Goal: Navigation & Orientation: Find specific page/section

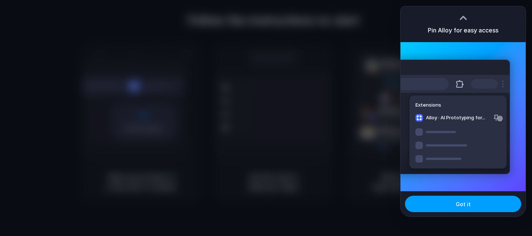
click at [464, 211] on button "Got it" at bounding box center [463, 204] width 116 height 16
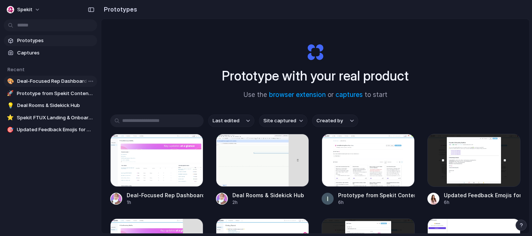
click at [67, 82] on span "Deal-Focused Rep Dashboard" at bounding box center [55, 81] width 77 height 7
click at [61, 95] on span "Prototype from Spekit Content Map" at bounding box center [55, 93] width 77 height 7
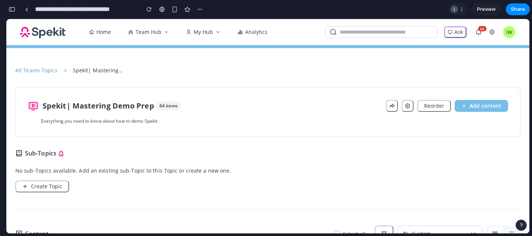
click at [13, 13] on button "button" at bounding box center [12, 9] width 12 height 12
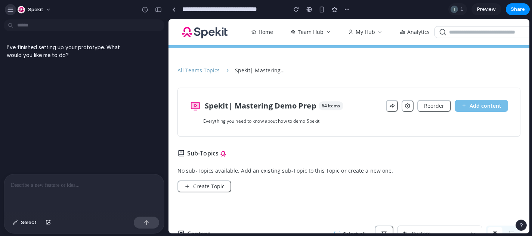
click at [14, 10] on button "button" at bounding box center [10, 9] width 11 height 11
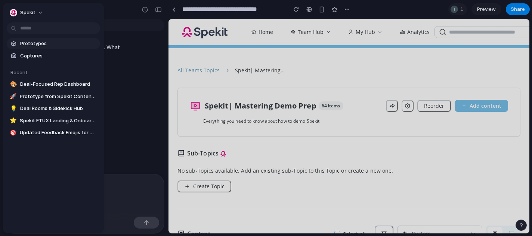
click at [32, 41] on span "Prototypes" at bounding box center [58, 43] width 77 height 7
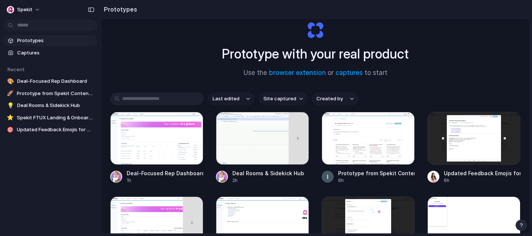
scroll to position [24, 0]
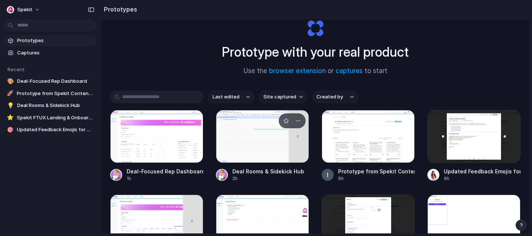
click at [226, 134] on div at bounding box center [262, 136] width 93 height 53
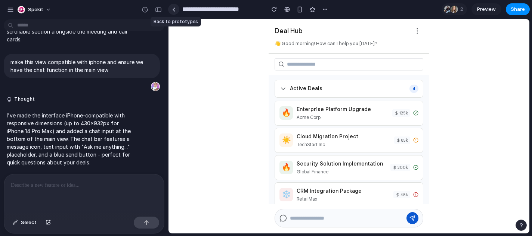
click at [173, 11] on div at bounding box center [173, 9] width 3 height 4
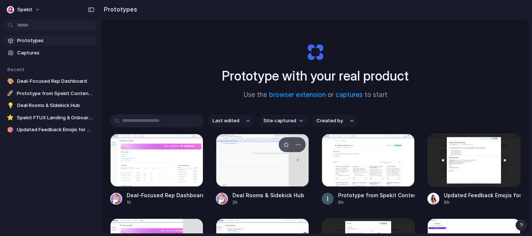
click at [244, 162] on div at bounding box center [262, 160] width 93 height 53
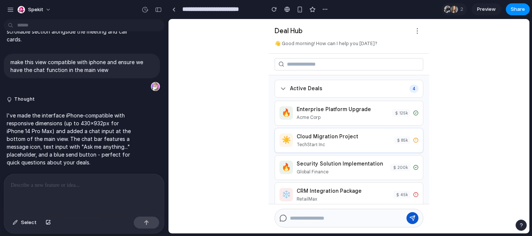
scroll to position [6, 0]
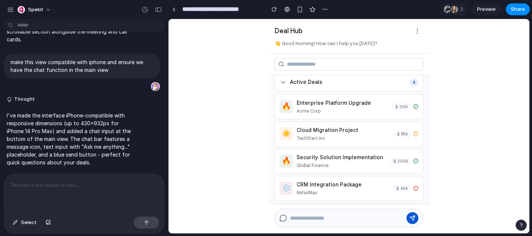
click at [476, 12] on link "Preview" at bounding box center [486, 9] width 30 height 12
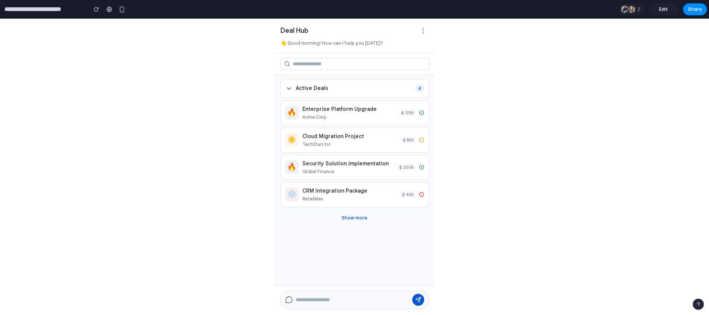
click at [468, 137] on body "Deal Hub 👋 Good morning! How can I help you today? Active Deals 4 🔥 Enterprise …" at bounding box center [354, 167] width 709 height 297
click at [287, 91] on icon at bounding box center [288, 88] width 7 height 7
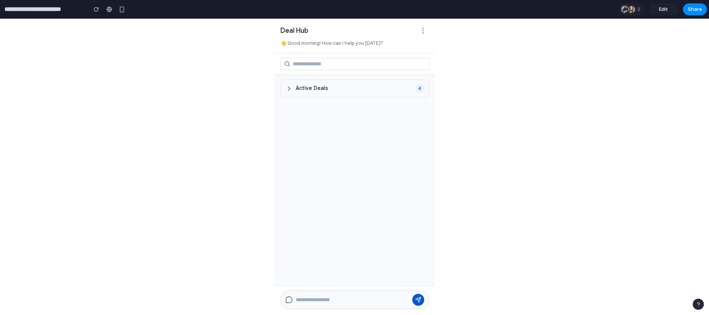
click at [328, 90] on div "Active Deals 4" at bounding box center [355, 89] width 149 height 18
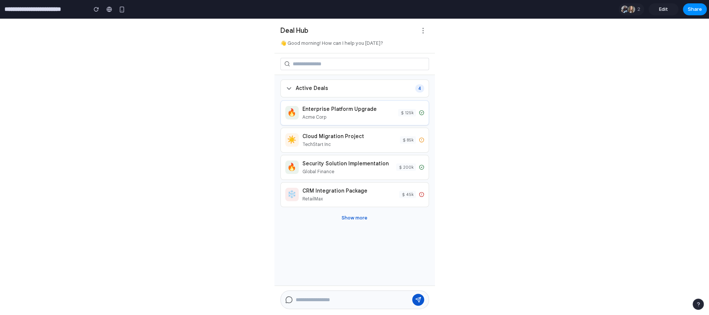
click at [323, 109] on div "Enterprise Platform Upgrade" at bounding box center [349, 109] width 92 height 8
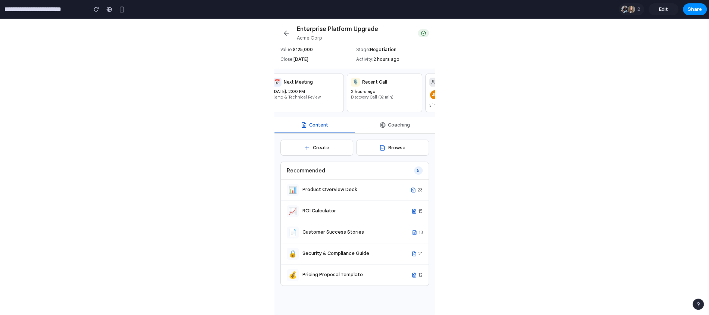
scroll to position [0, 14]
drag, startPoint x: 346, startPoint y: 123, endPoint x: 376, endPoint y: 123, distance: 30.6
click at [376, 123] on div "Content Coaching" at bounding box center [355, 125] width 161 height 16
click at [391, 129] on button "Coaching" at bounding box center [395, 125] width 80 height 16
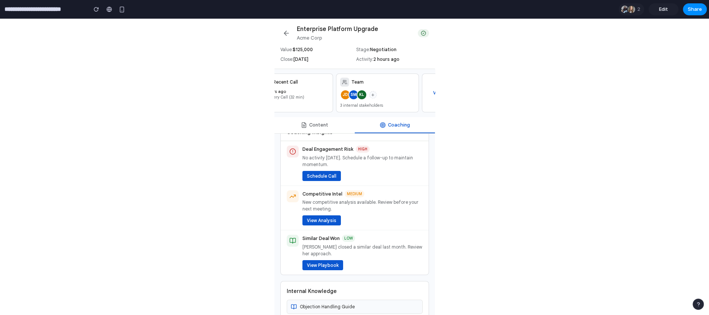
scroll to position [41, 0]
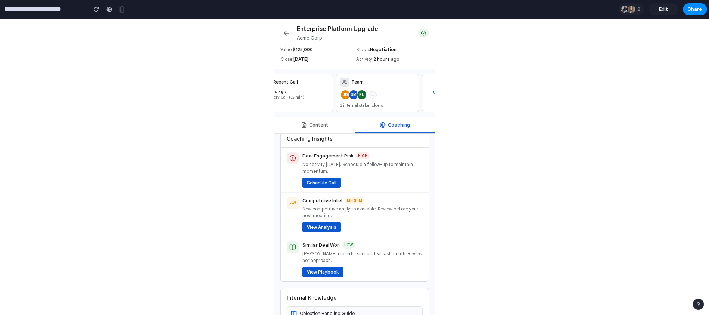
click at [319, 28] on h2 "Enterprise Platform Upgrade" at bounding box center [355, 29] width 117 height 9
click at [284, 28] on button at bounding box center [287, 33] width 12 height 12
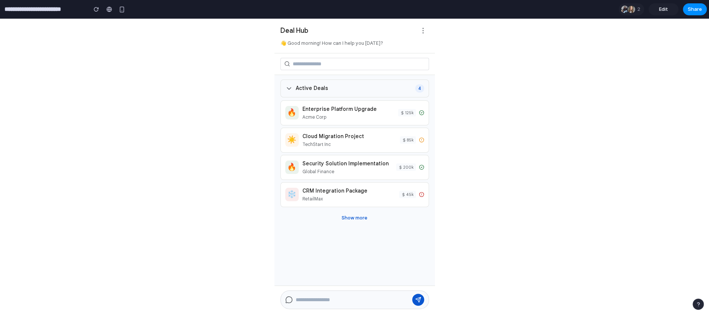
click at [313, 89] on span "Active Deals" at bounding box center [312, 88] width 33 height 8
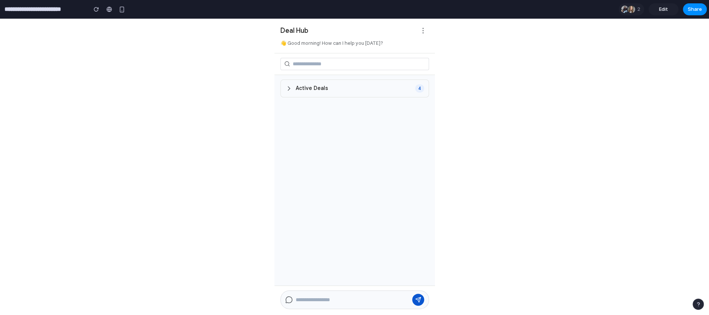
click at [313, 89] on span "Active Deals" at bounding box center [312, 88] width 33 height 8
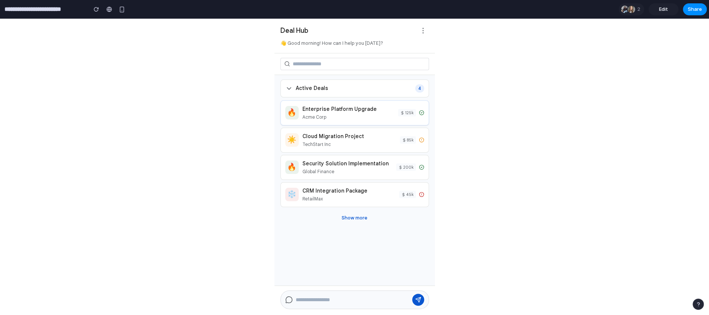
click at [316, 118] on div "Acme Corp" at bounding box center [349, 117] width 92 height 7
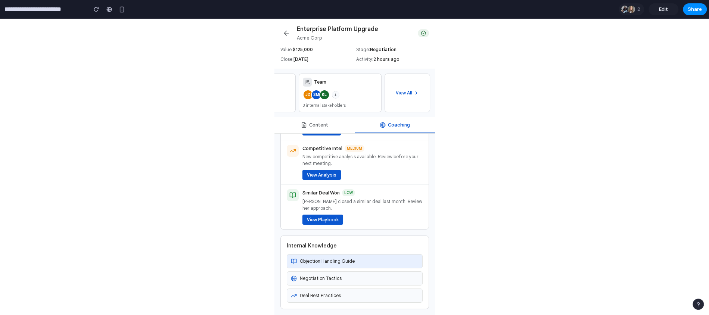
scroll to position [0, 0]
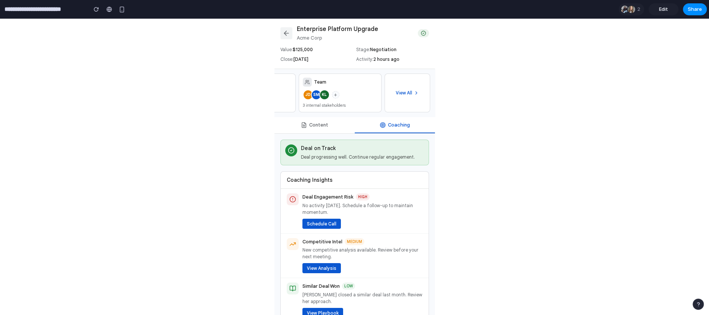
click at [287, 32] on icon at bounding box center [286, 33] width 7 height 7
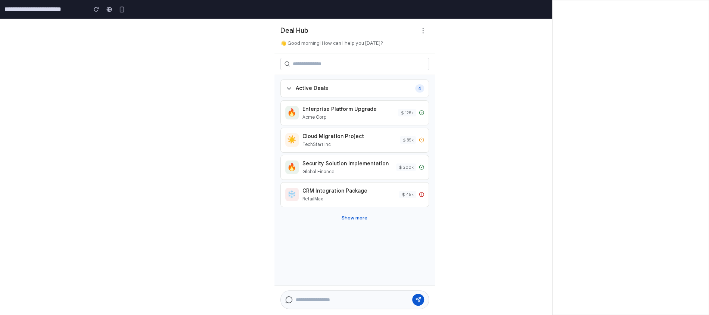
drag, startPoint x: 12, startPoint y: 46, endPoint x: 59, endPoint y: 33, distance: 49.1
click at [57, 45] on body "Deal Hub 👋 Good morning! How can I help you today? Active Deals 4 🔥 Enterprise …" at bounding box center [354, 167] width 709 height 297
click at [390, 114] on div "Acme Corp" at bounding box center [349, 117] width 92 height 7
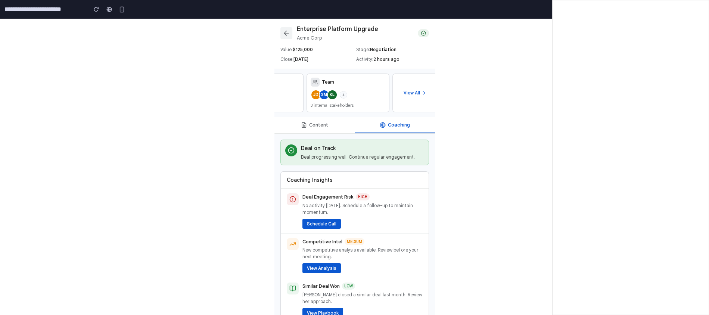
click at [287, 30] on icon at bounding box center [286, 33] width 7 height 7
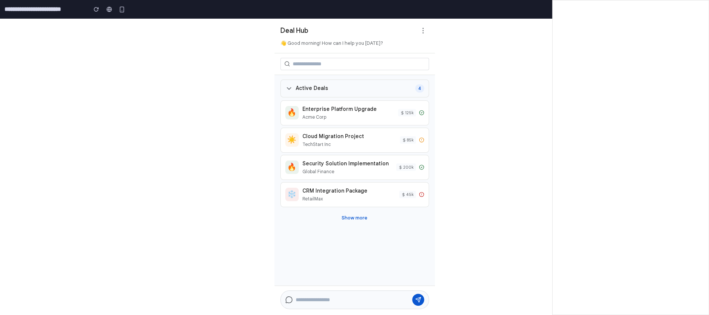
click at [344, 90] on div "Active Deals 4" at bounding box center [355, 89] width 149 height 18
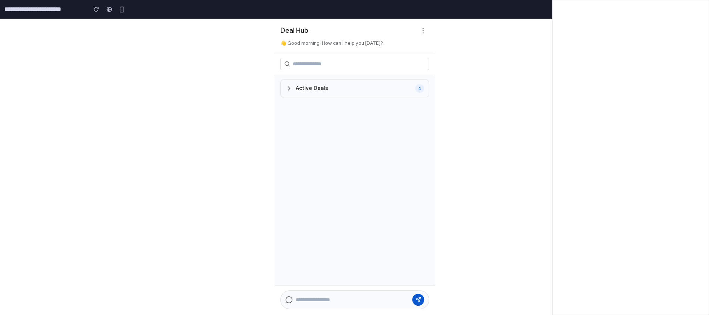
click at [344, 90] on div "Active Deals 4" at bounding box center [355, 89] width 149 height 18
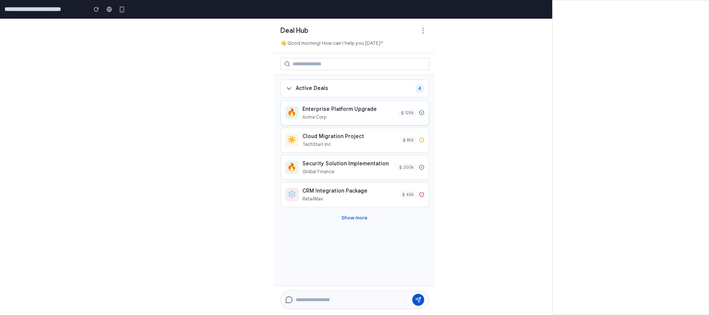
click at [342, 114] on div "Acme Corp" at bounding box center [349, 117] width 92 height 7
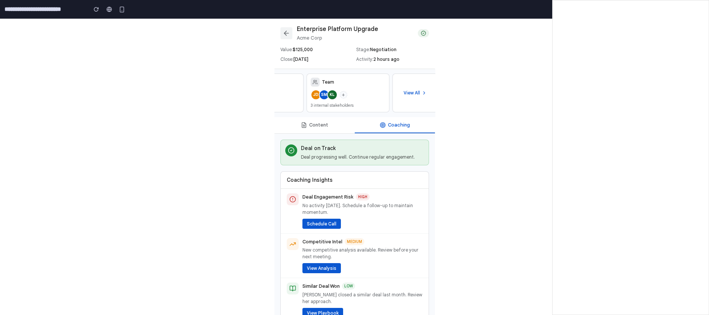
click at [284, 37] on button at bounding box center [287, 33] width 12 height 12
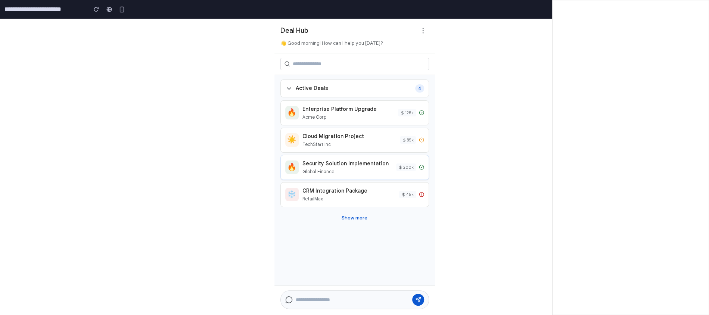
click at [412, 162] on div "🔥 Security Solution Implementation Global Finance 200 k" at bounding box center [354, 167] width 139 height 15
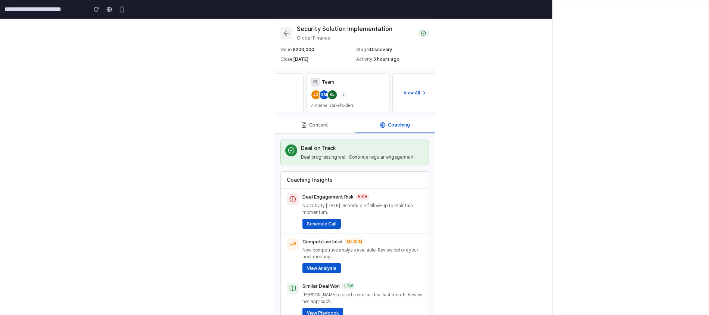
click at [282, 30] on button at bounding box center [287, 33] width 12 height 12
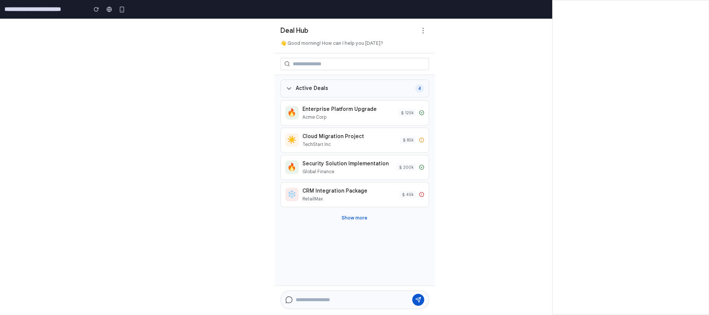
click at [308, 92] on span "Active Deals" at bounding box center [312, 88] width 33 height 8
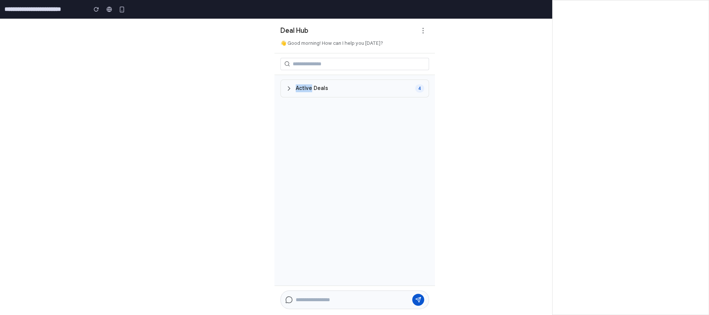
click at [308, 92] on span "Active Deals" at bounding box center [312, 88] width 33 height 8
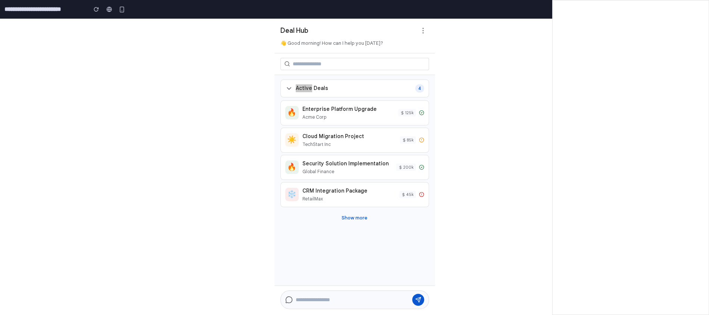
click at [21, 10] on input "**********" at bounding box center [44, 9] width 82 height 13
click at [12, 10] on input "**********" at bounding box center [44, 9] width 82 height 13
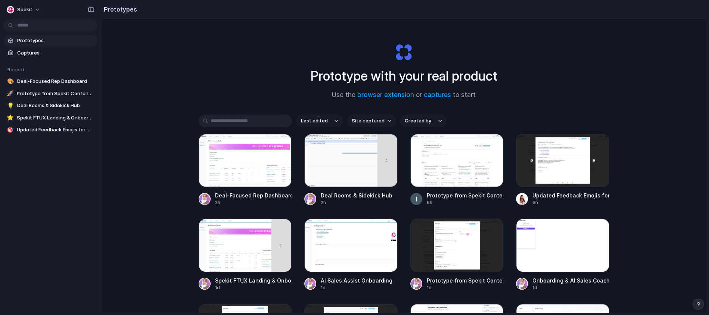
click at [43, 41] on span "Prototypes" at bounding box center [55, 40] width 77 height 7
click at [38, 52] on span "Captures" at bounding box center [55, 52] width 77 height 7
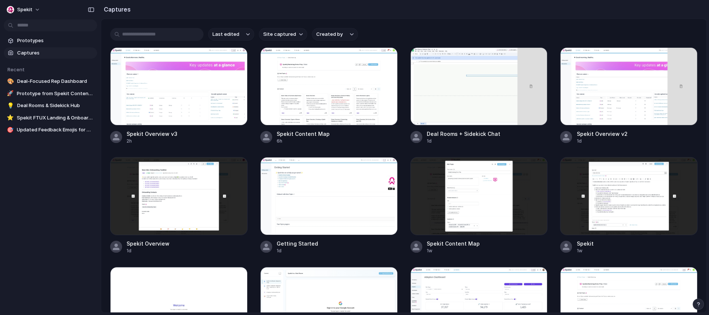
click at [64, 54] on span "Captures" at bounding box center [55, 52] width 77 height 7
click at [45, 76] on link "🎨 Deal-Focused Rep Dashboard" at bounding box center [50, 81] width 93 height 11
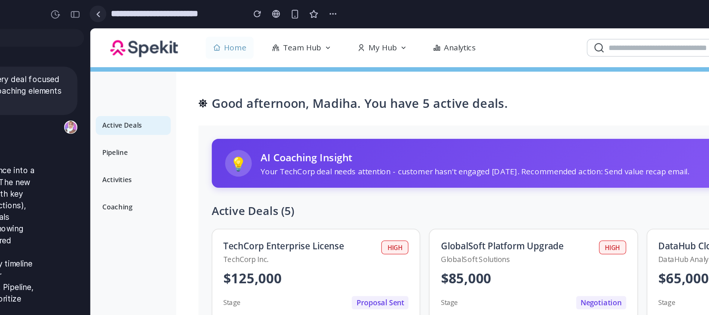
click at [173, 12] on link at bounding box center [173, 9] width 11 height 11
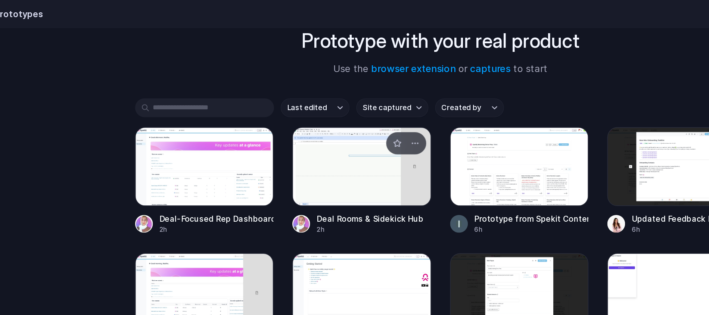
scroll to position [49, 0]
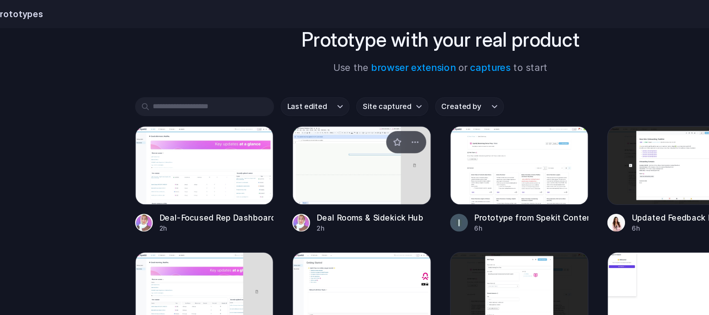
click at [353, 131] on div at bounding box center [350, 111] width 93 height 53
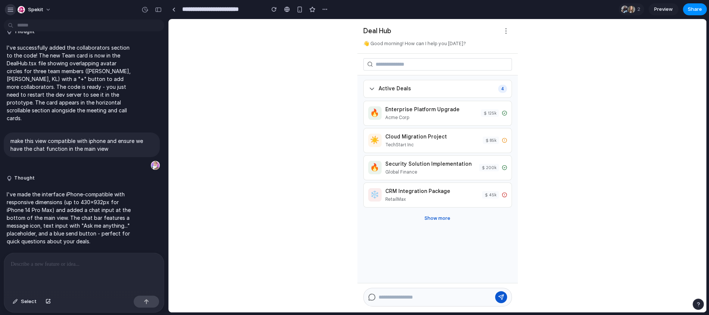
click at [7, 6] on div "button" at bounding box center [10, 9] width 7 height 7
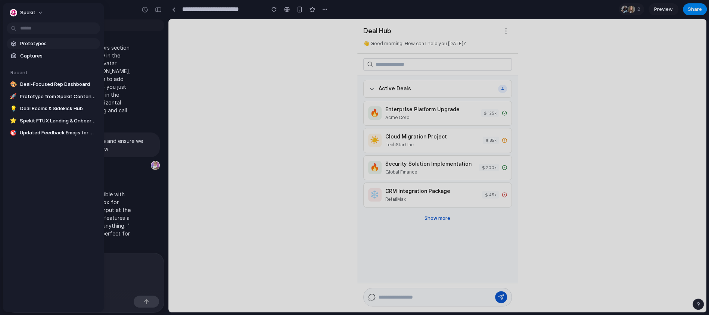
click at [34, 42] on span "Prototypes" at bounding box center [58, 43] width 77 height 7
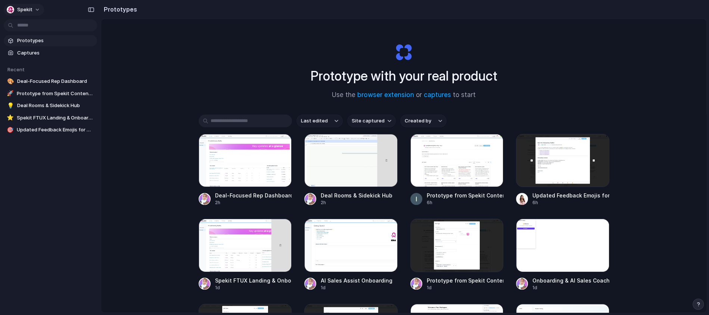
click at [18, 8] on span "Spekit" at bounding box center [24, 9] width 15 height 7
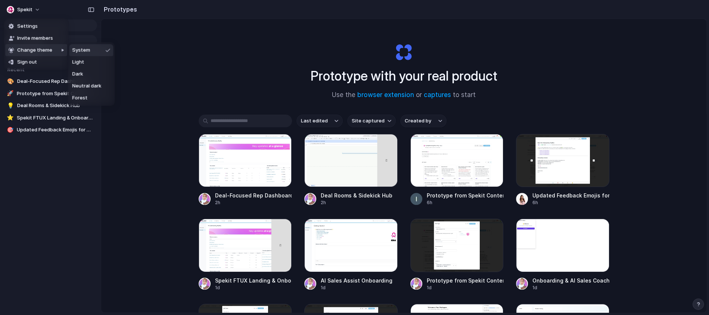
click at [83, 36] on div "Settings Invite members Change theme Sign out" at bounding box center [354, 157] width 709 height 315
click at [53, 52] on span "Captures" at bounding box center [55, 52] width 77 height 7
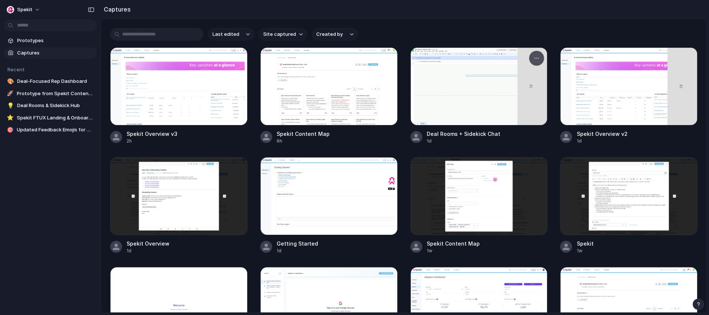
click at [483, 84] on div at bounding box center [479, 86] width 137 height 78
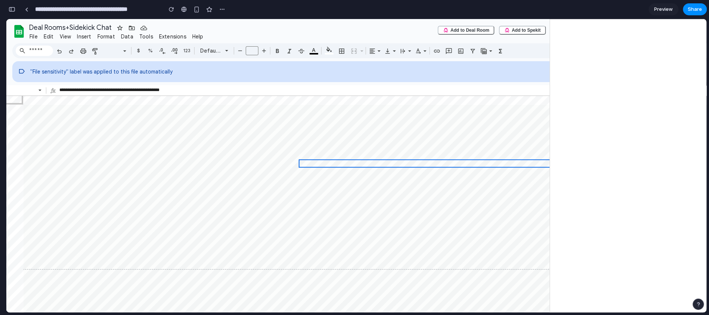
click at [365, 236] on div at bounding box center [505, 254] width 963 height 298
